Goal: Information Seeking & Learning: Learn about a topic

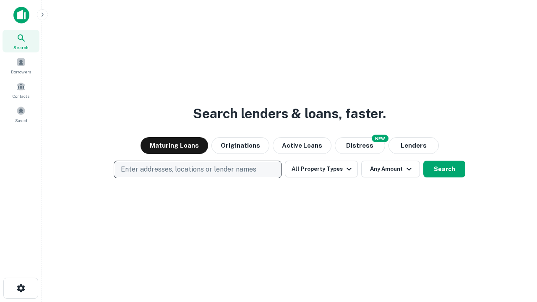
click at [197, 170] on p "Enter addresses, locations or lender names" at bounding box center [189, 170] width 136 height 10
type input "**********"
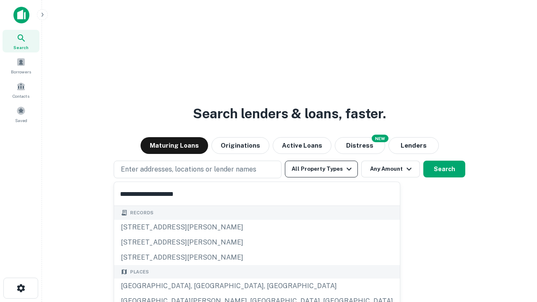
click at [201, 286] on div "Santa Monica, CA, USA" at bounding box center [257, 286] width 286 height 15
click at [321, 169] on button "All Property Types" at bounding box center [321, 169] width 73 height 17
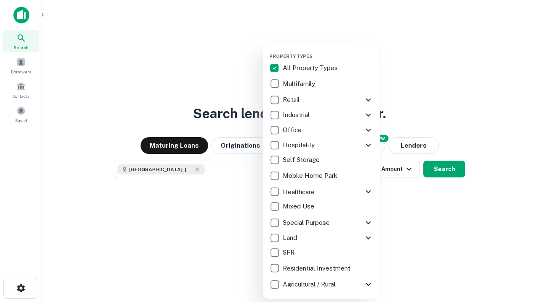
click at [328, 51] on button "button" at bounding box center [328, 51] width 118 height 0
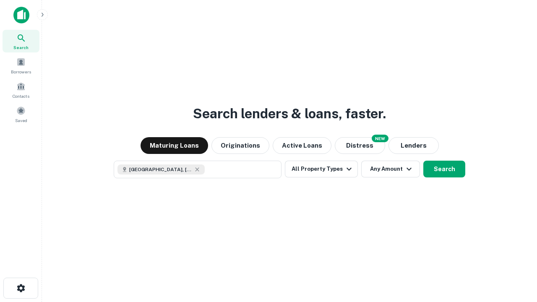
scroll to position [13, 0]
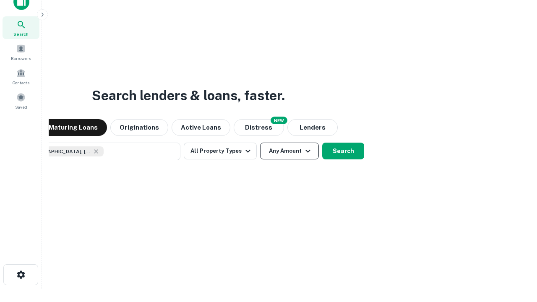
click at [260, 143] on button "Any Amount" at bounding box center [289, 151] width 59 height 17
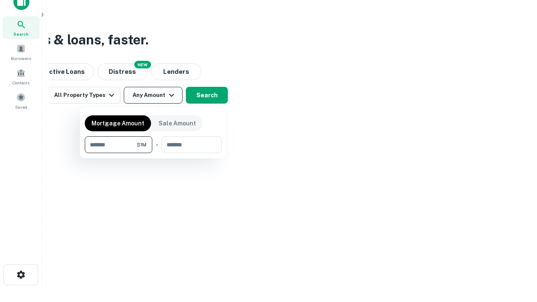
type input "*******"
click at [153, 153] on button "button" at bounding box center [153, 153] width 137 height 0
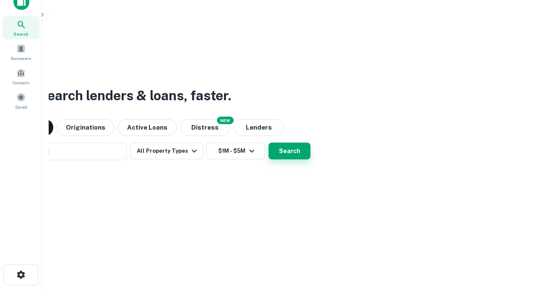
click at [269, 143] on button "Search" at bounding box center [290, 151] width 42 height 17
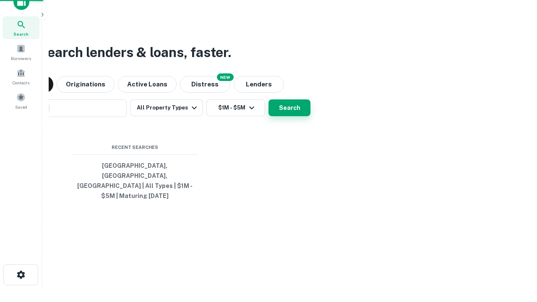
scroll to position [27, 238]
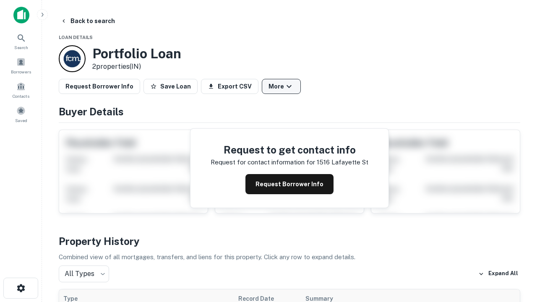
click at [281, 86] on button "More" at bounding box center [281, 86] width 39 height 15
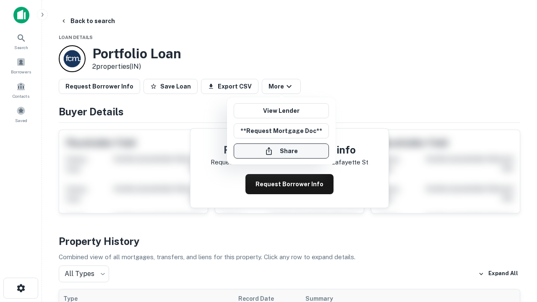
click at [281, 151] on button "Share" at bounding box center [281, 151] width 95 height 15
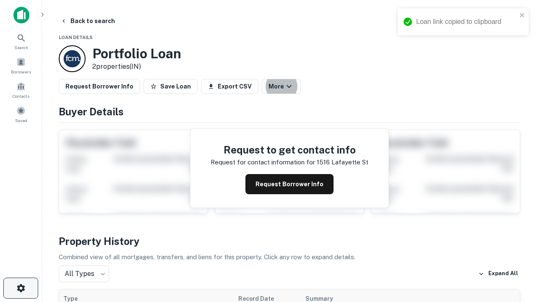
click at [21, 288] on icon "button" at bounding box center [21, 288] width 10 height 10
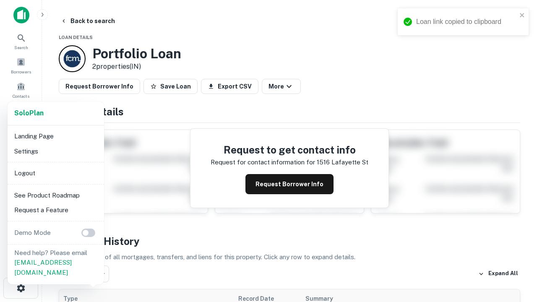
click at [55, 173] on li "Logout" at bounding box center [56, 173] width 90 height 15
